Goal: Task Accomplishment & Management: Manage account settings

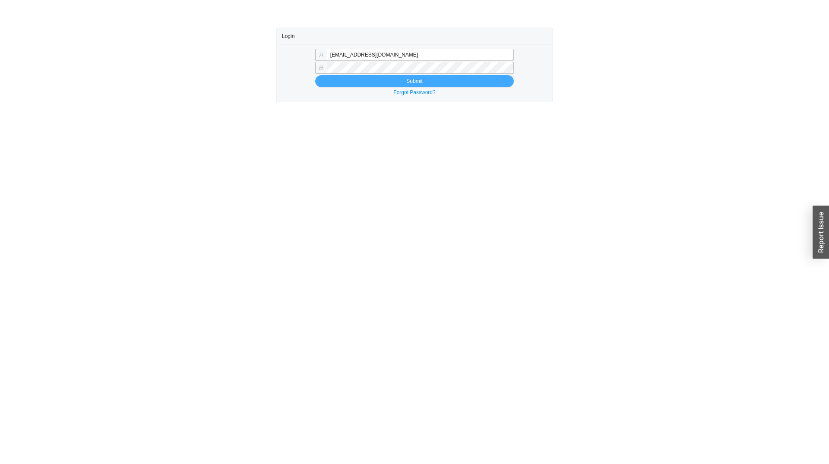
type input "sammyw@homeandstone.com"
click at [330, 83] on button "Submit" at bounding box center [414, 81] width 199 height 12
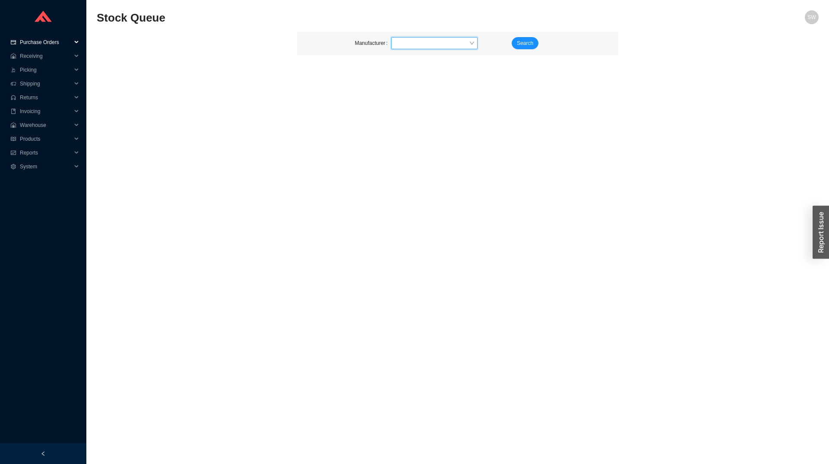
click at [48, 42] on span "Purchase Orders" at bounding box center [46, 42] width 52 height 14
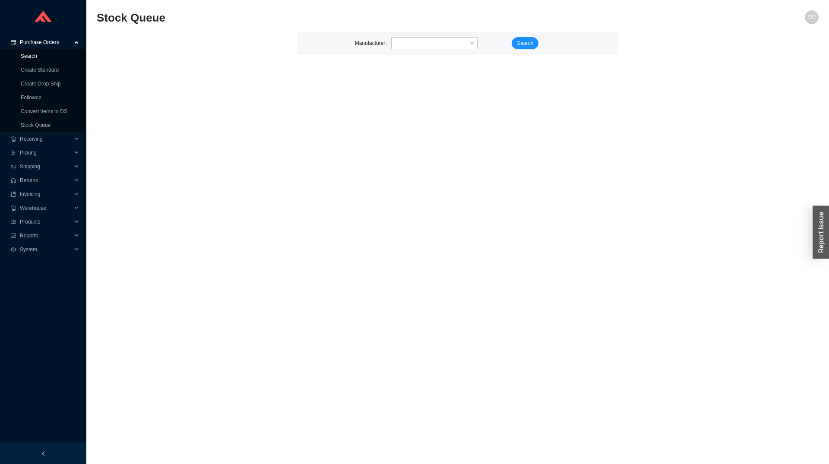
click at [34, 57] on link "Search" at bounding box center [29, 56] width 16 height 6
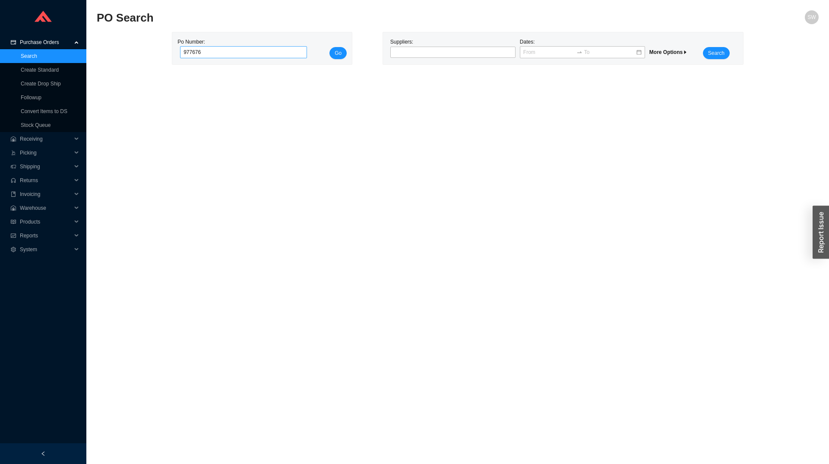
type input "977676"
click button "Go" at bounding box center [338, 53] width 17 height 12
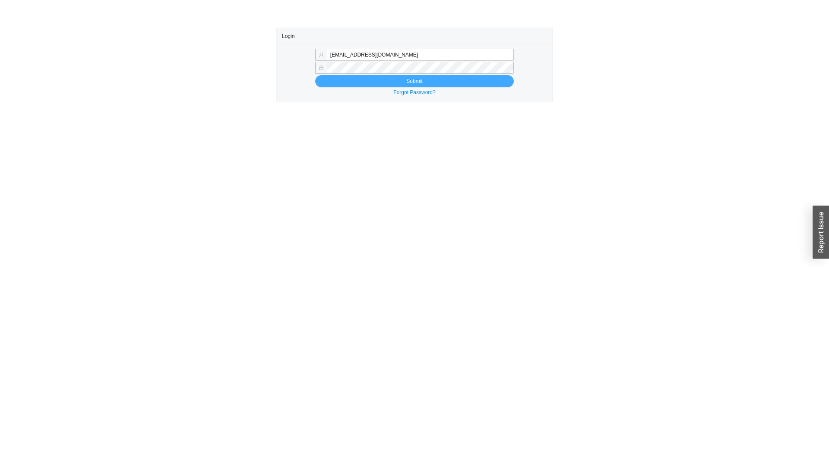
type input "sammyw@homeandstone.com"
click at [375, 82] on button "Submit" at bounding box center [414, 81] width 199 height 12
click at [432, 85] on button "Submit" at bounding box center [414, 81] width 199 height 12
type input "sammyw@homeandstone.com"
click at [491, 87] on button "Submit" at bounding box center [414, 81] width 199 height 12
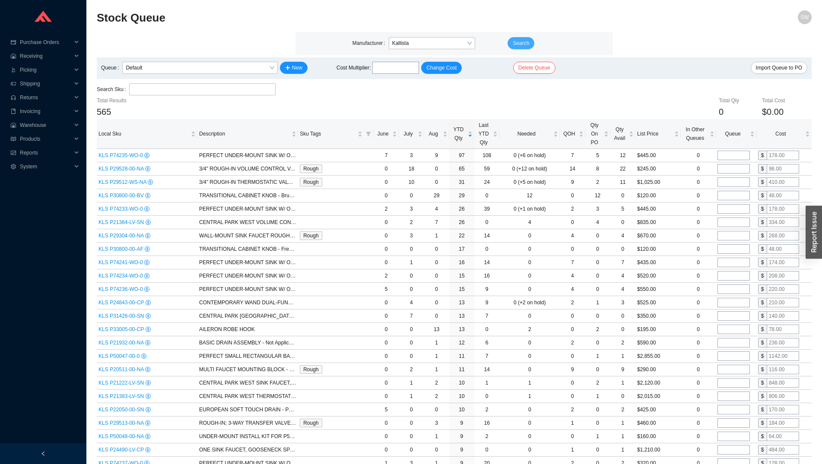
click at [510, 41] on button "Search" at bounding box center [520, 43] width 27 height 12
click at [517, 46] on span "Search" at bounding box center [521, 43] width 16 height 9
click at [399, 72] on input "tel" at bounding box center [395, 68] width 47 height 12
click at [449, 66] on span "Change Cost" at bounding box center [441, 67] width 30 height 9
type input "0.34"
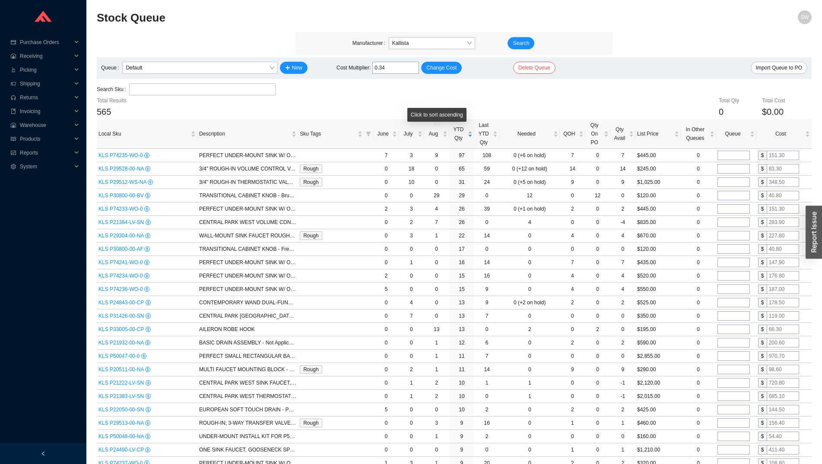
click at [465, 128] on span "YTD Qty" at bounding box center [458, 133] width 15 height 17
click at [461, 131] on span "YTD Qty" at bounding box center [458, 133] width 15 height 17
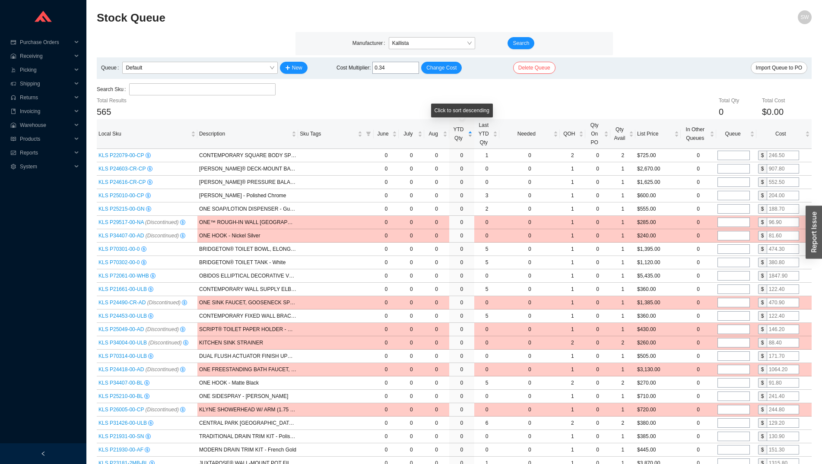
click at [461, 131] on span "YTD Qty" at bounding box center [458, 133] width 15 height 17
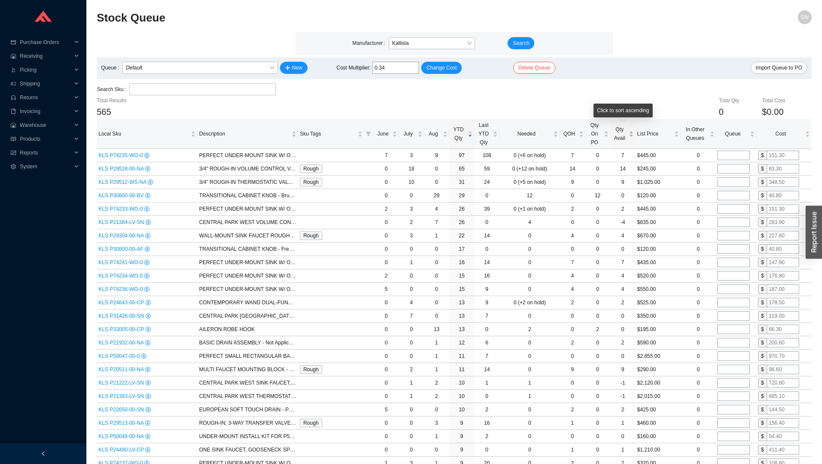
click at [629, 130] on div "Qty Avail" at bounding box center [623, 133] width 22 height 17
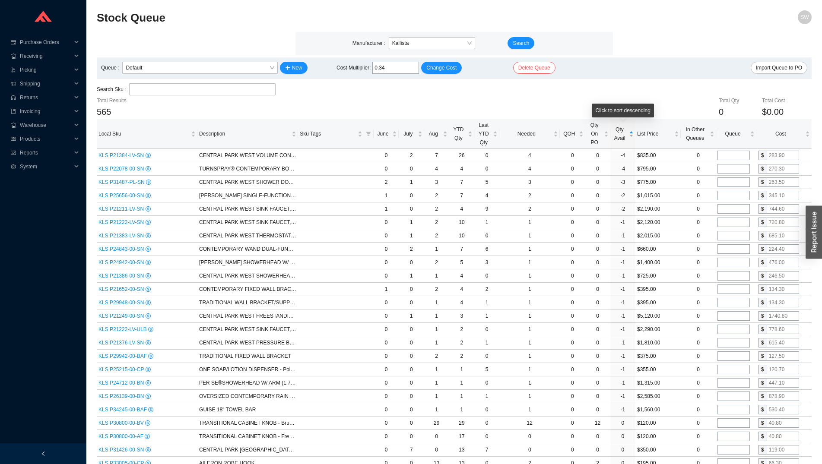
click at [628, 131] on div "Qty Avail" at bounding box center [623, 133] width 22 height 17
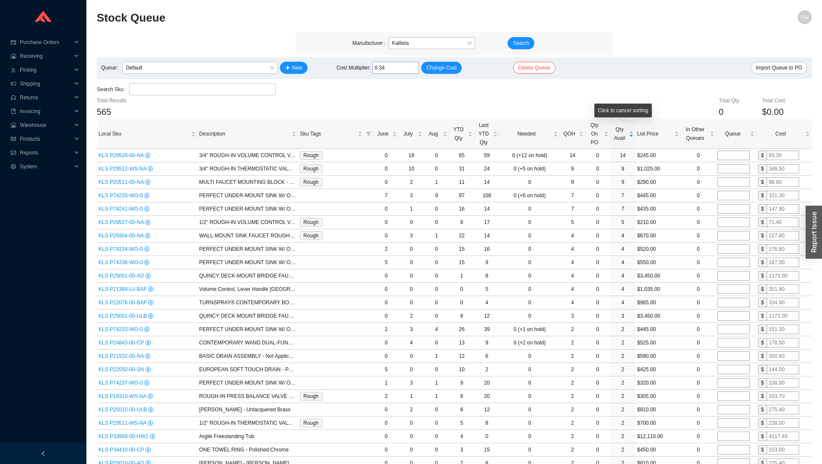
click at [628, 131] on div "Qty Avail" at bounding box center [623, 133] width 22 height 17
click at [628, 135] on div "Qty Avail" at bounding box center [623, 133] width 22 height 17
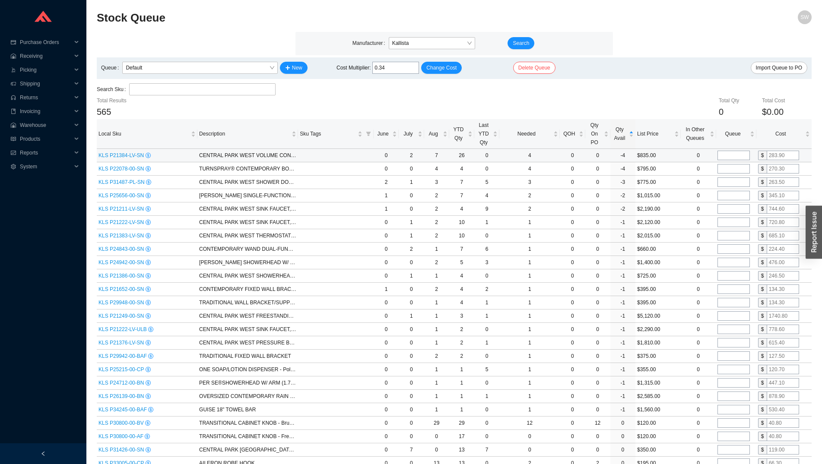
click at [729, 157] on input "tel" at bounding box center [733, 156] width 32 height 10
type input "2"
click at [727, 166] on input "tel" at bounding box center [733, 169] width 32 height 10
type input "1"
click at [728, 186] on input "tel" at bounding box center [733, 182] width 32 height 10
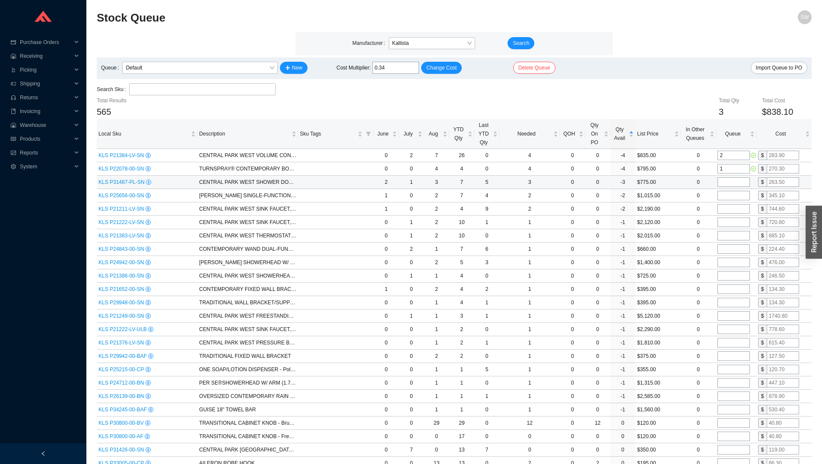
click at [113, 179] on div "KLS P31487-PL-SN" at bounding box center [146, 182] width 97 height 9
click at [113, 184] on span "KLS P31487-PL-SN" at bounding box center [122, 182] width 48 height 6
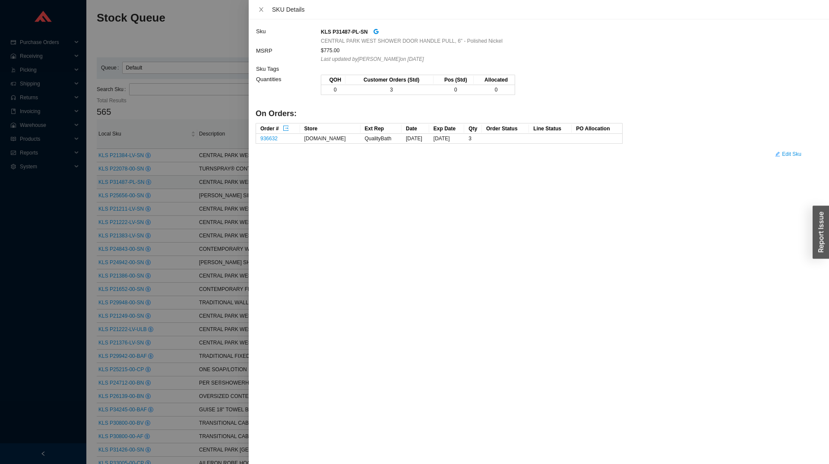
click at [113, 184] on div at bounding box center [414, 232] width 829 height 464
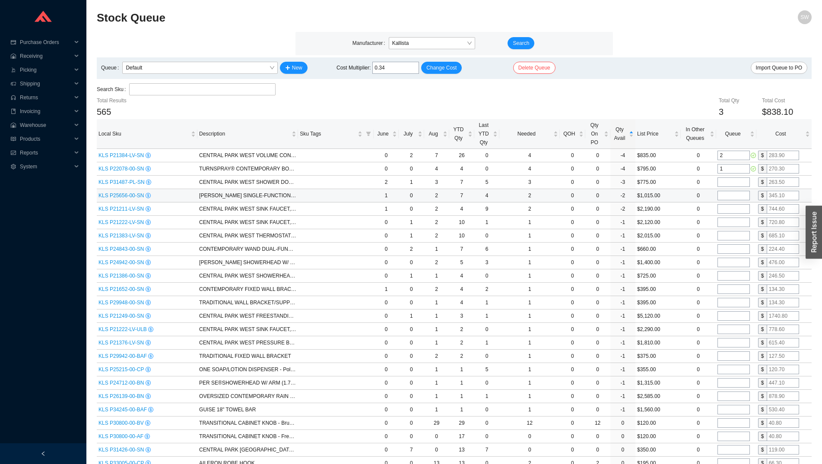
click at [731, 198] on input "tel" at bounding box center [733, 196] width 32 height 10
type input "1"
click at [731, 209] on input "tel" at bounding box center [733, 209] width 32 height 10
click at [734, 222] on input "tel" at bounding box center [733, 223] width 32 height 10
type input "1"
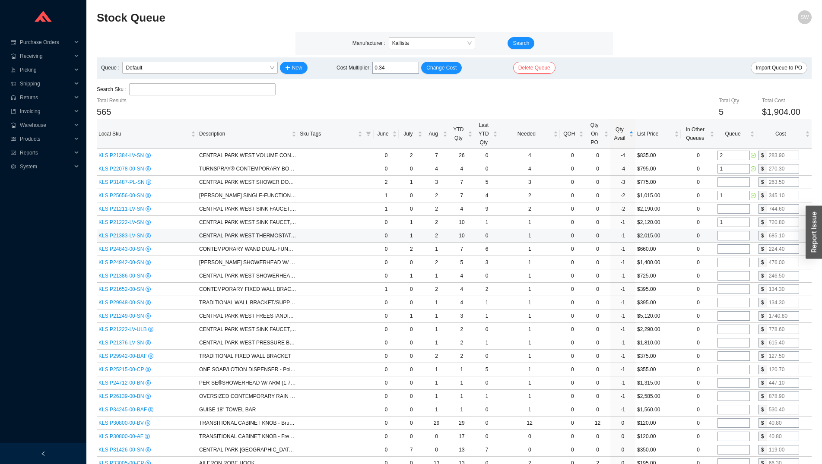
click at [730, 236] on input "tel" at bounding box center [733, 236] width 32 height 10
type input "1"
click at [520, 137] on span "Needed" at bounding box center [526, 134] width 51 height 9
click at [519, 137] on span "Needed" at bounding box center [526, 134] width 51 height 9
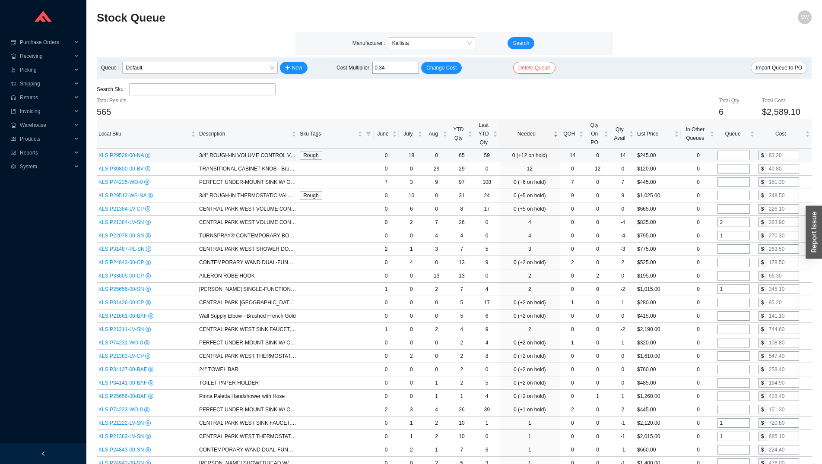
click at [733, 156] on input "tel" at bounding box center [733, 156] width 32 height 10
type input "10"
click at [733, 182] on input "tel" at bounding box center [733, 182] width 32 height 10
type input "10"
click at [732, 195] on input "tel" at bounding box center [733, 196] width 32 height 10
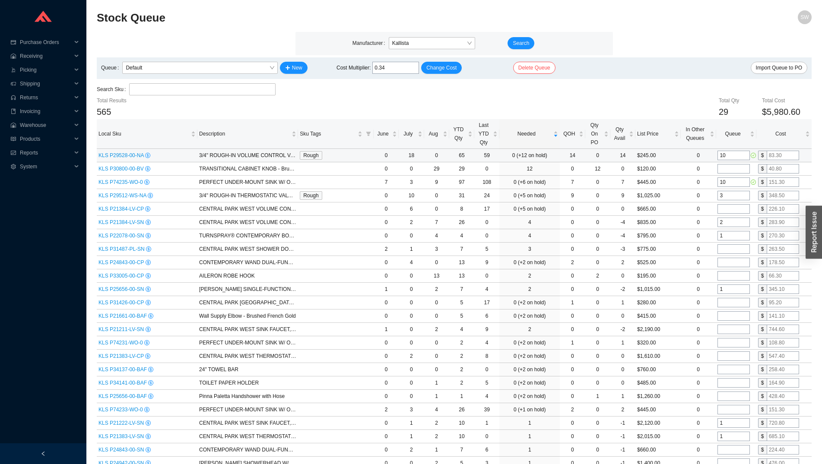
type input "3"
click at [733, 158] on input "10" at bounding box center [733, 156] width 32 height 10
type input "12"
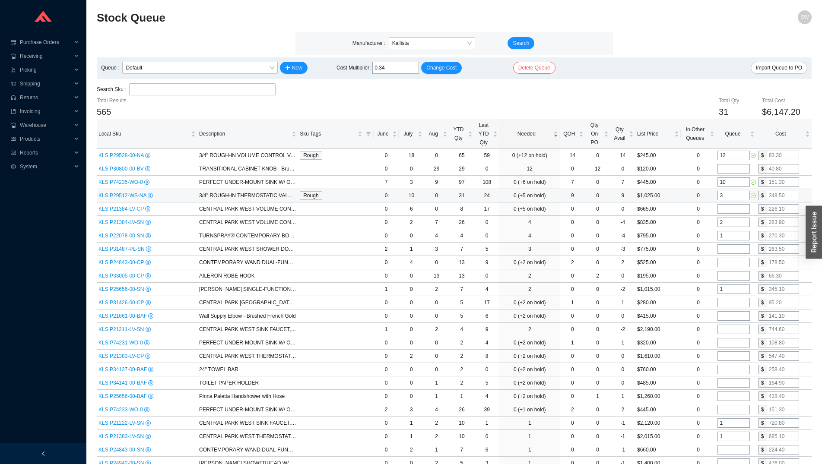
click at [726, 197] on input "3" at bounding box center [733, 196] width 32 height 10
click at [729, 209] on input "tel" at bounding box center [733, 209] width 32 height 10
click at [462, 138] on span "YTD Qty" at bounding box center [458, 133] width 15 height 17
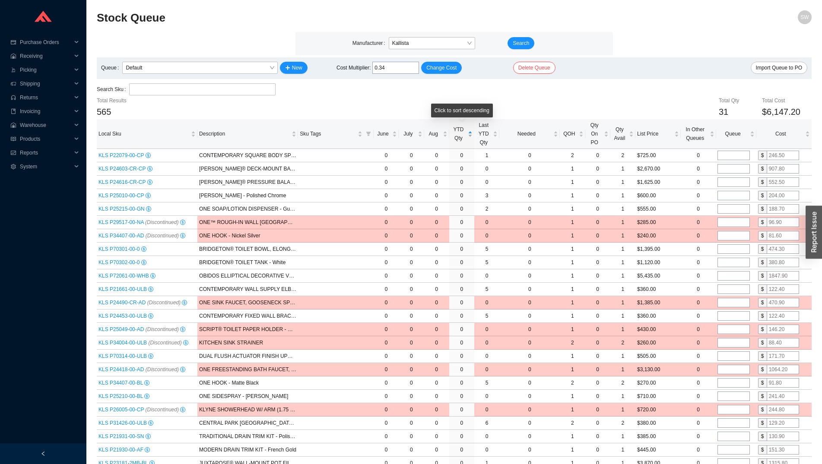
click at [462, 138] on span "YTD Qty" at bounding box center [458, 133] width 15 height 17
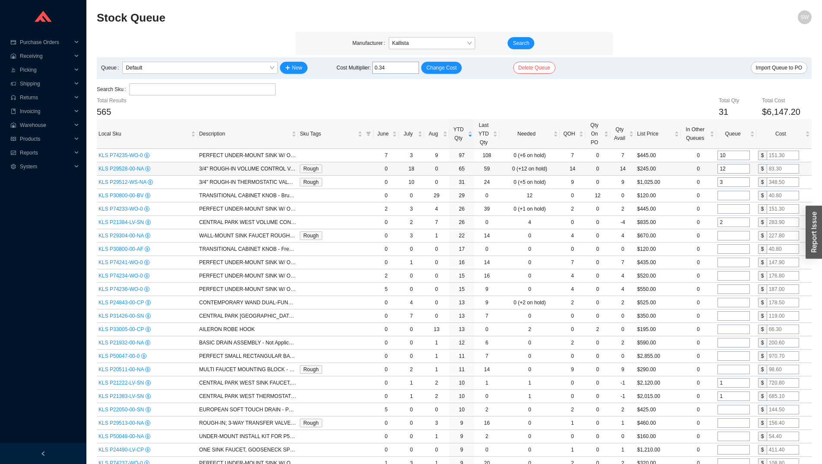
click at [743, 168] on input "12" at bounding box center [733, 169] width 32 height 10
type input "10"
click at [729, 178] on td "3" at bounding box center [736, 182] width 40 height 13
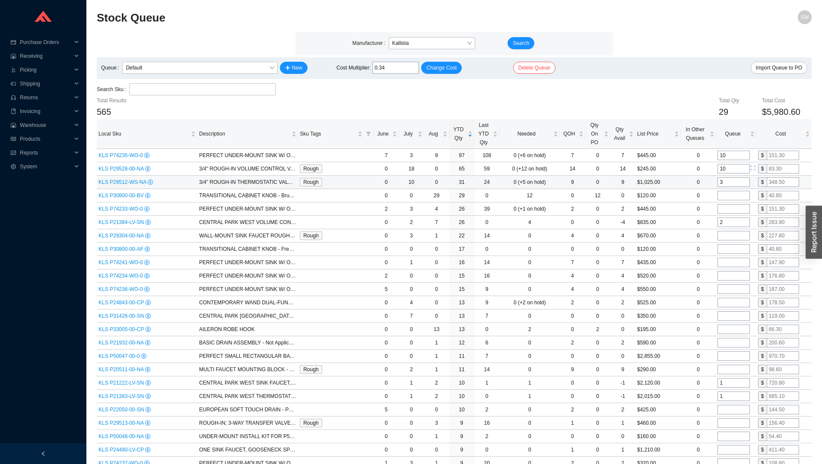
click at [729, 181] on input "3" at bounding box center [733, 182] width 32 height 10
type input "2"
click at [734, 200] on input "tel" at bounding box center [733, 196] width 32 height 10
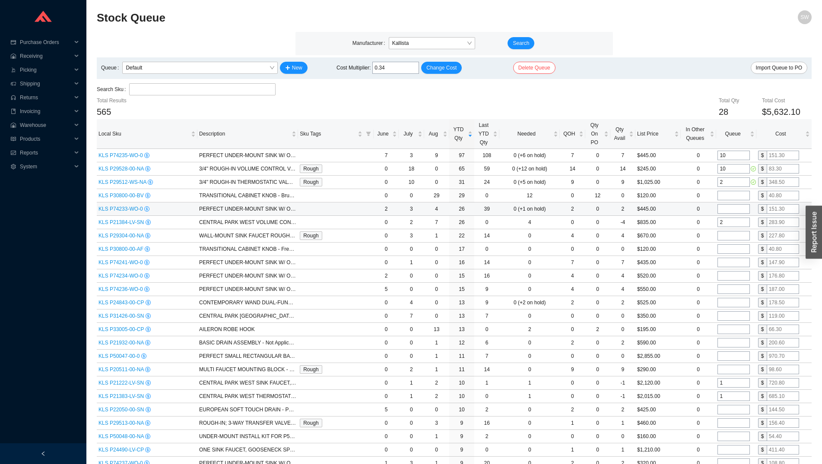
click at [733, 211] on input "tel" at bounding box center [733, 209] width 32 height 10
type input "4"
click at [729, 154] on input "10" at bounding box center [733, 156] width 32 height 10
click at [729, 163] on td "10" at bounding box center [736, 168] width 40 height 13
click at [728, 181] on input "2" at bounding box center [733, 182] width 32 height 10
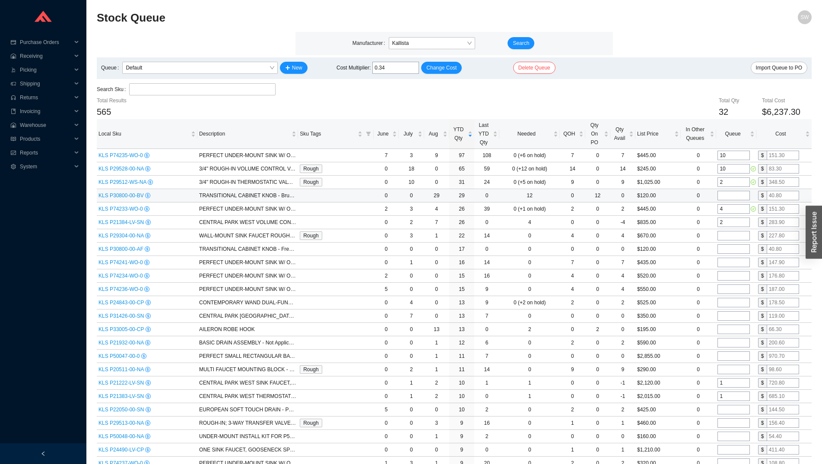
click at [729, 195] on input "tel" at bounding box center [733, 196] width 32 height 10
click at [730, 209] on input "4" at bounding box center [733, 209] width 32 height 10
click at [730, 223] on input "2" at bounding box center [733, 223] width 32 height 10
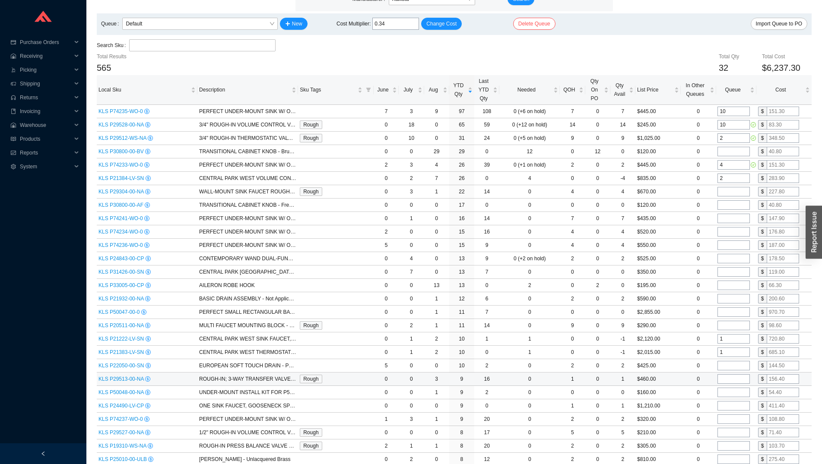
click at [729, 381] on input "tel" at bounding box center [733, 379] width 32 height 10
type input "1"
click at [734, 394] on input "tel" at bounding box center [733, 393] width 32 height 10
type input "1"
click at [732, 406] on input "tel" at bounding box center [733, 406] width 32 height 10
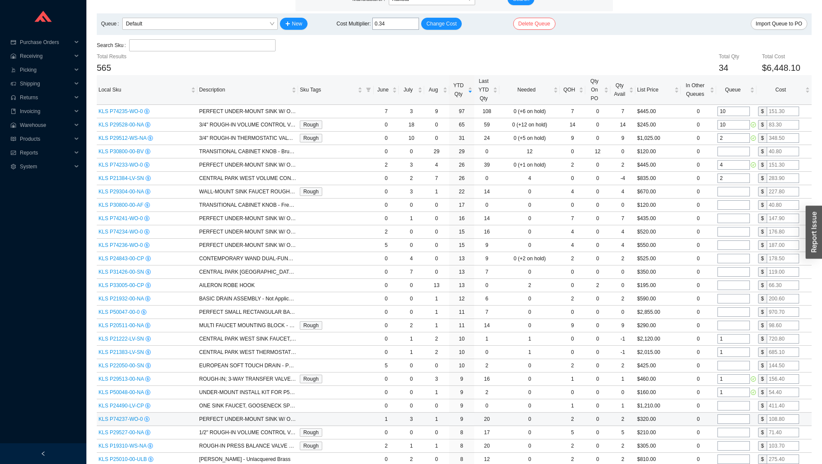
click at [732, 418] on input "tel" at bounding box center [733, 420] width 32 height 10
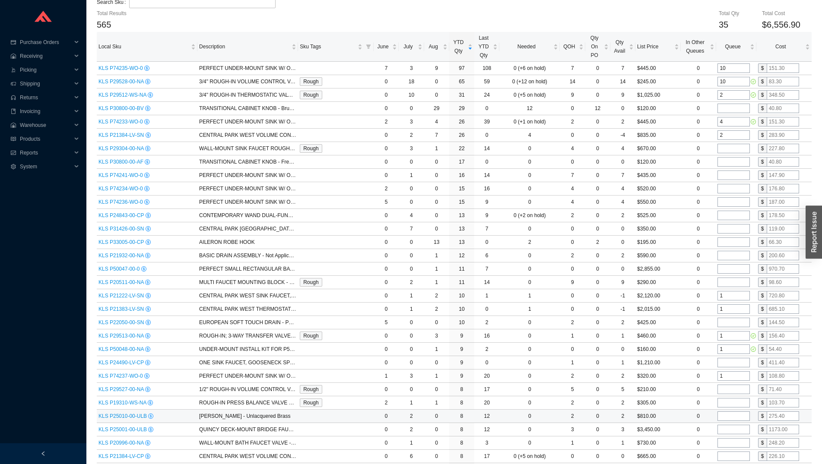
scroll to position [88, 0]
type input "1"
click at [735, 387] on input "tel" at bounding box center [733, 389] width 32 height 10
click at [739, 399] on input "tel" at bounding box center [733, 402] width 32 height 10
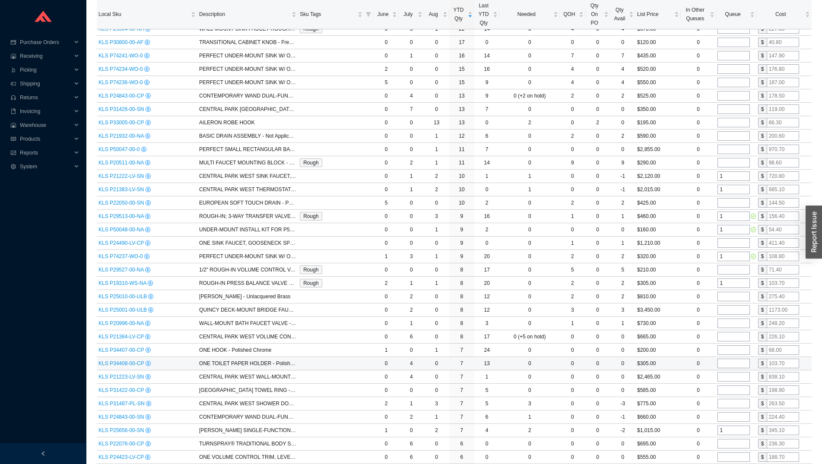
scroll to position [220, 0]
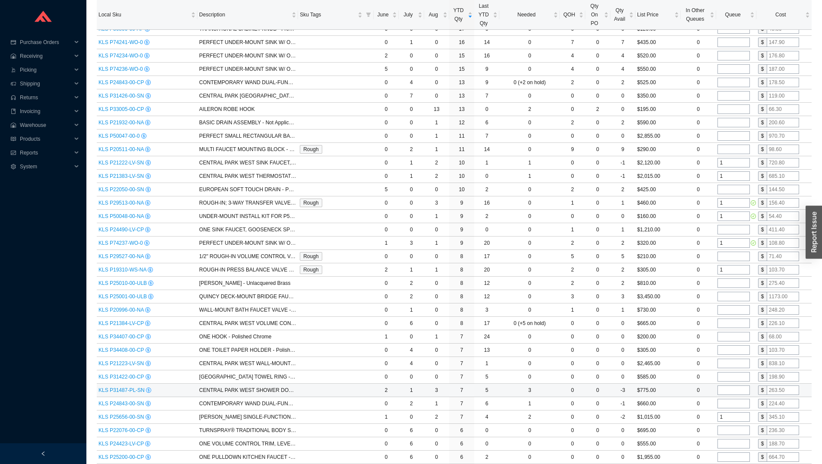
type input "1"
click at [729, 389] on input "tel" at bounding box center [733, 391] width 32 height 10
click at [729, 404] on input "tel" at bounding box center [733, 404] width 32 height 10
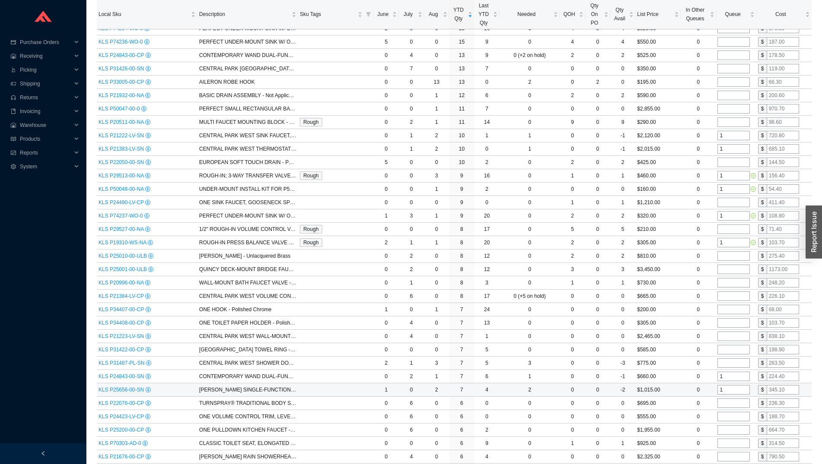
scroll to position [264, 0]
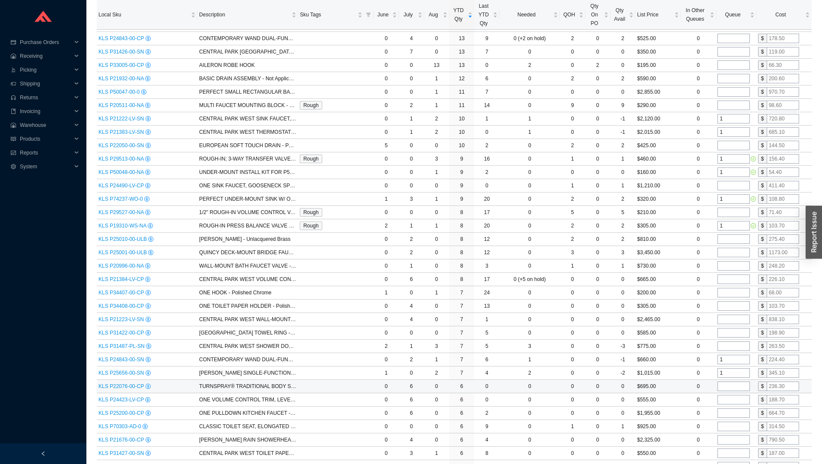
type input "1"
click at [729, 387] on input "tel" at bounding box center [733, 387] width 32 height 10
click at [733, 400] on input "tel" at bounding box center [733, 400] width 32 height 10
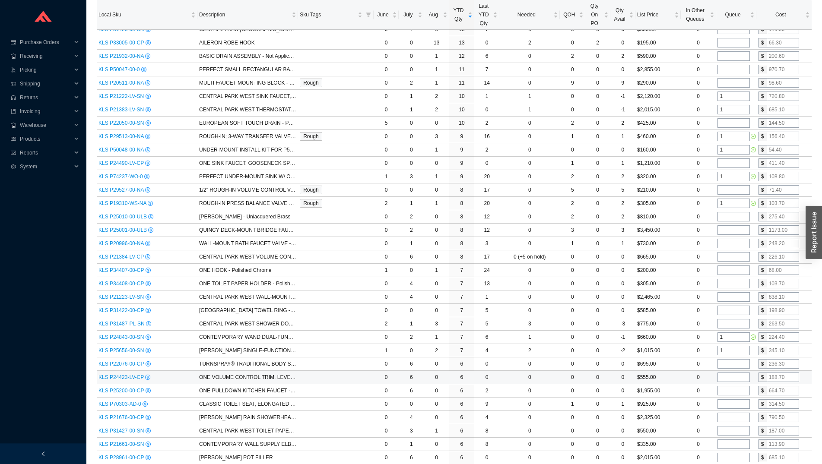
scroll to position [308, 0]
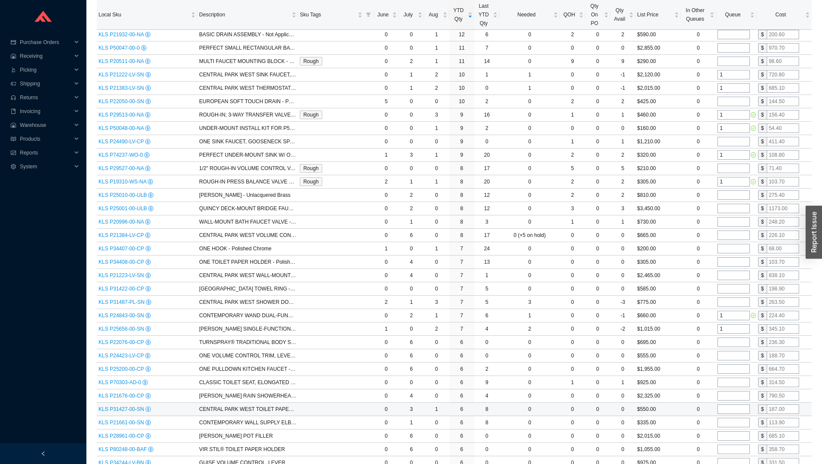
click at [728, 411] on input "tel" at bounding box center [733, 410] width 32 height 10
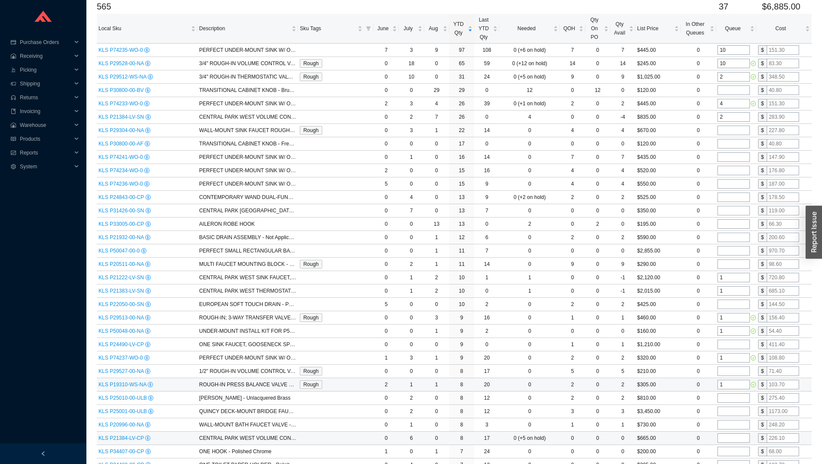
scroll to position [0, 0]
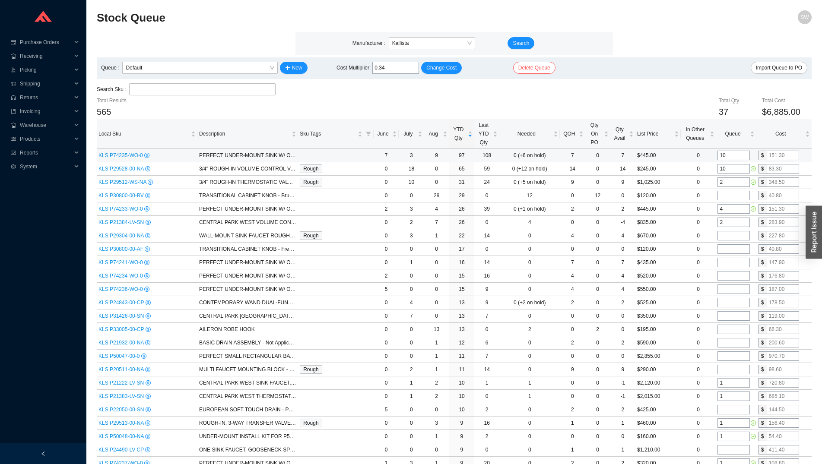
click at [724, 155] on input "10" at bounding box center [733, 156] width 32 height 10
type input "12"
click at [729, 169] on input "10" at bounding box center [733, 169] width 32 height 10
click at [725, 263] on input "tel" at bounding box center [733, 263] width 32 height 10
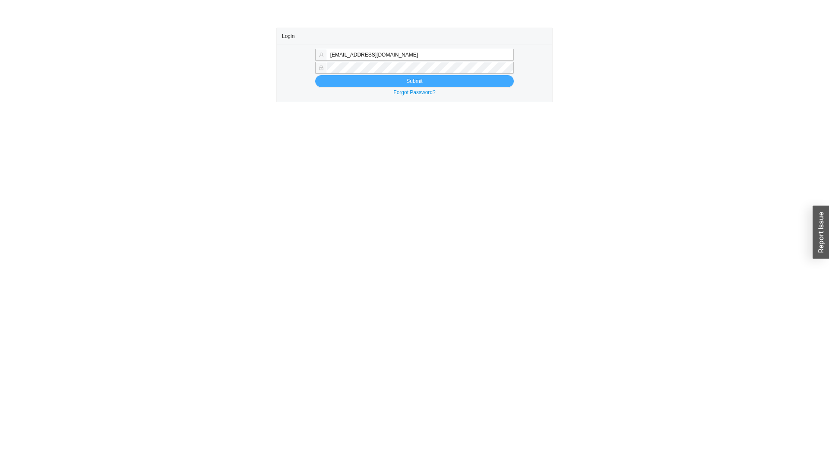
click at [467, 82] on button "Submit" at bounding box center [414, 81] width 199 height 12
type input "sammyw@homeandstone.com"
click at [401, 83] on button "Submit" at bounding box center [414, 81] width 199 height 12
type input "sammyw@homeandstone.com"
click at [378, 86] on button "Submit" at bounding box center [414, 81] width 199 height 12
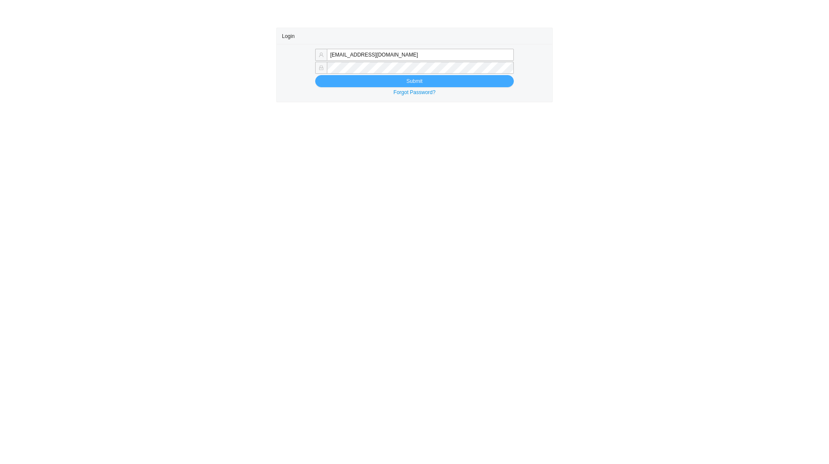
type input "[EMAIL_ADDRESS][DOMAIN_NAME]"
click at [379, 85] on button "Submit" at bounding box center [414, 81] width 199 height 12
